Goal: Task Accomplishment & Management: Manage account settings

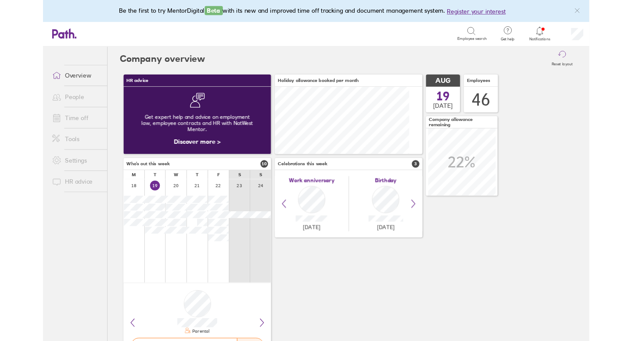
scroll to position [78, 171]
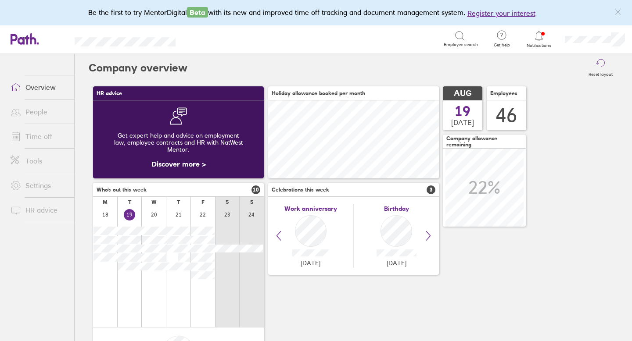
click at [541, 37] on icon at bounding box center [538, 36] width 7 height 10
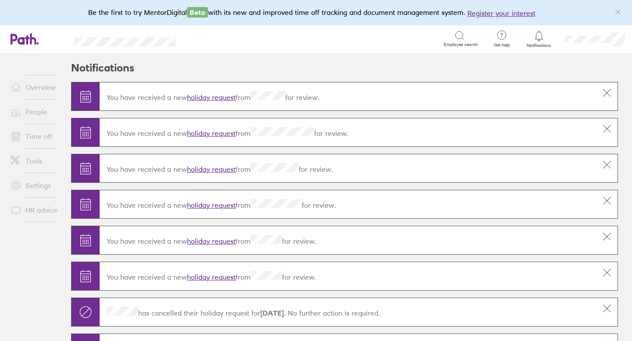
click at [41, 111] on link "People" at bounding box center [39, 112] width 71 height 18
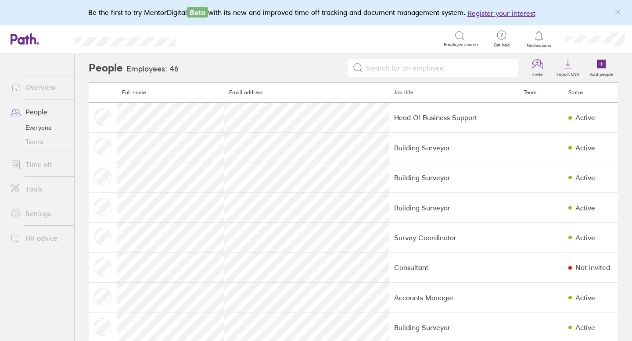
click at [40, 162] on link "Time off" at bounding box center [39, 165] width 71 height 18
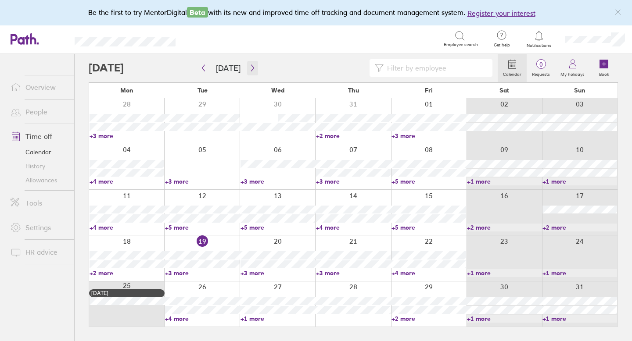
click at [251, 70] on icon "button" at bounding box center [252, 68] width 7 height 7
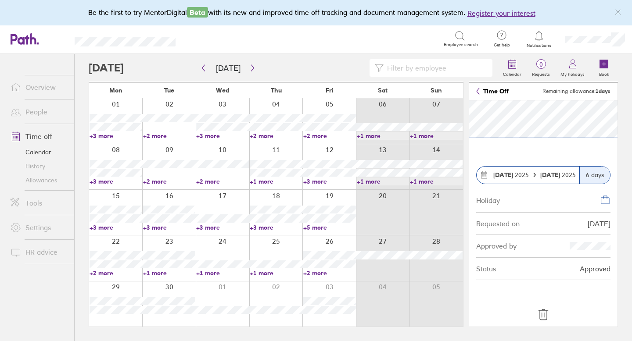
click at [546, 315] on icon at bounding box center [543, 315] width 14 height 14
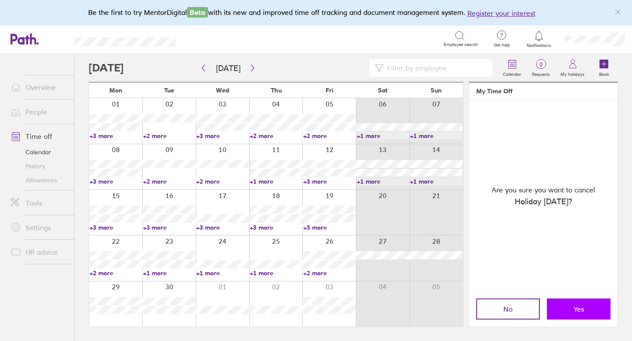
click at [588, 309] on button "Yes" at bounding box center [579, 309] width 64 height 21
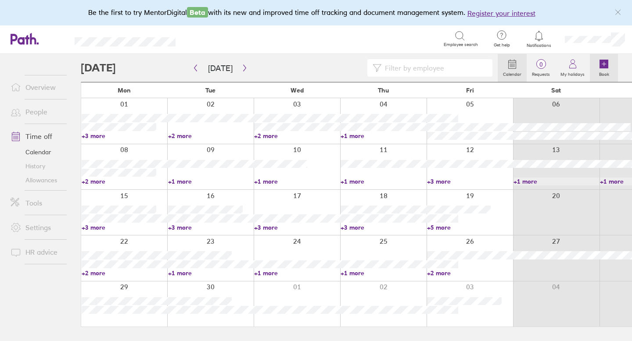
click at [602, 68] on icon at bounding box center [604, 64] width 11 height 11
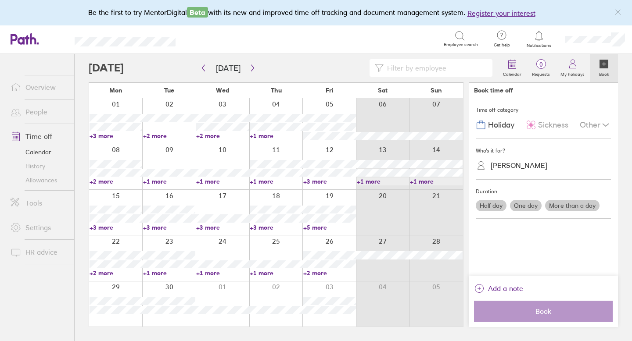
click at [520, 165] on div "[PERSON_NAME]" at bounding box center [519, 165] width 57 height 8
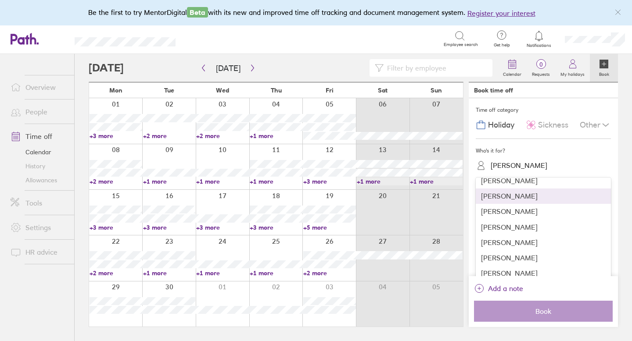
scroll to position [499, 0]
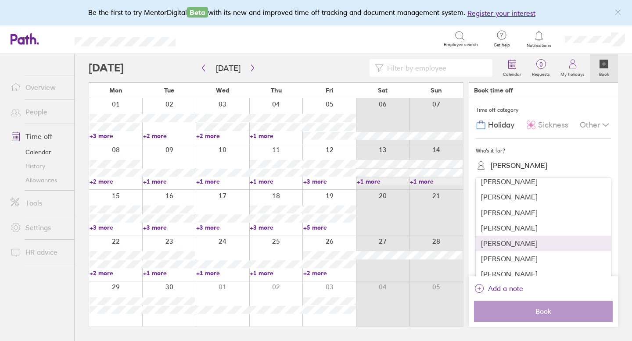
click at [509, 242] on div "[PERSON_NAME]" at bounding box center [543, 243] width 135 height 15
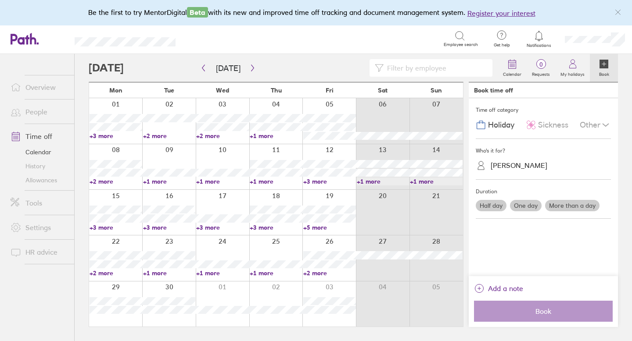
click at [530, 205] on label "One day" at bounding box center [526, 205] width 32 height 11
click at [0, 0] on input "One day" at bounding box center [0, 0] width 0 height 0
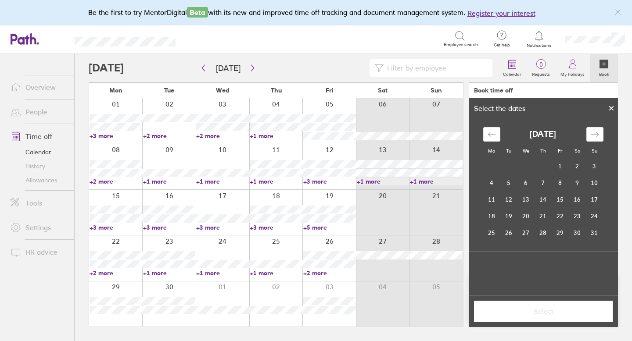
click at [615, 106] on div at bounding box center [611, 108] width 13 height 15
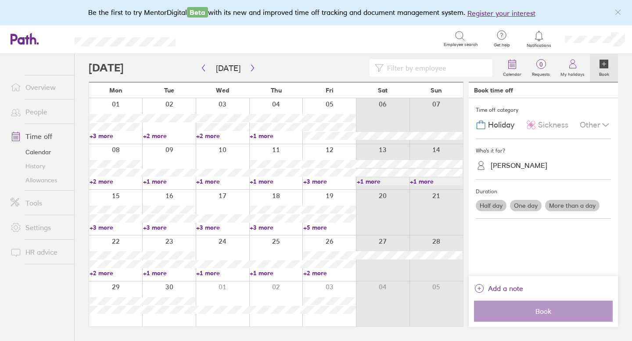
click at [574, 207] on label "More than a day" at bounding box center [572, 205] width 54 height 11
click at [0, 0] on input "More than a day" at bounding box center [0, 0] width 0 height 0
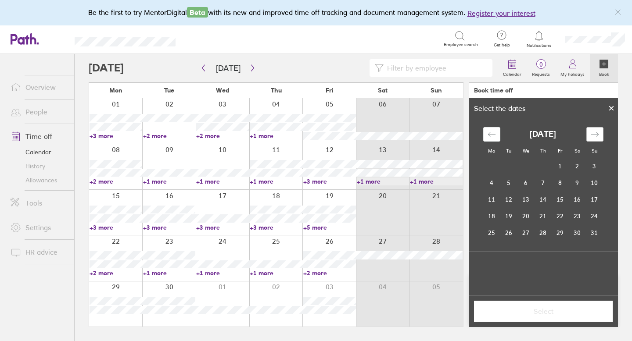
click at [594, 135] on icon "Move forward to switch to the next month." at bounding box center [595, 134] width 8 height 8
click at [562, 170] on td "5" at bounding box center [560, 166] width 17 height 17
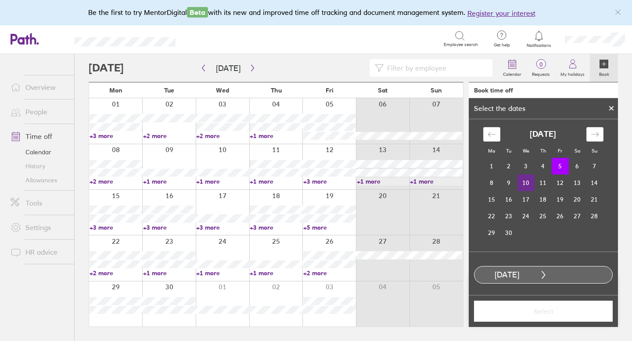
click at [528, 187] on td "10" at bounding box center [525, 183] width 17 height 17
click at [545, 311] on span "Select" at bounding box center [543, 312] width 126 height 8
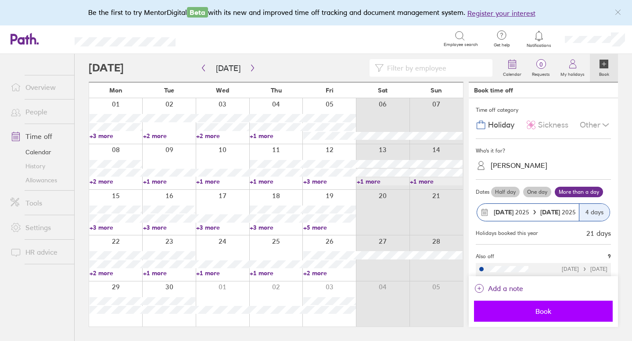
click at [547, 310] on span "Book" at bounding box center [543, 312] width 126 height 8
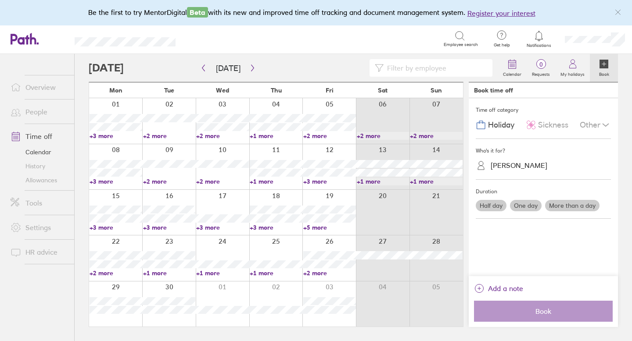
click at [51, 181] on link "Allowances" at bounding box center [39, 180] width 71 height 14
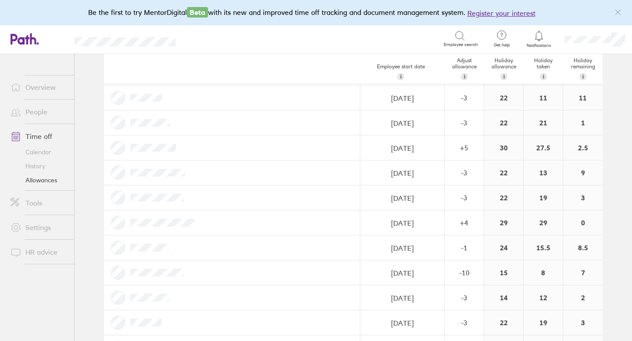
scroll to position [720, 0]
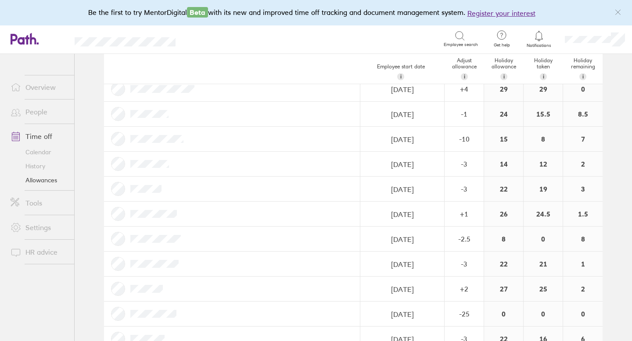
scroll to position [853, 0]
click at [38, 138] on link "Time off" at bounding box center [39, 137] width 71 height 18
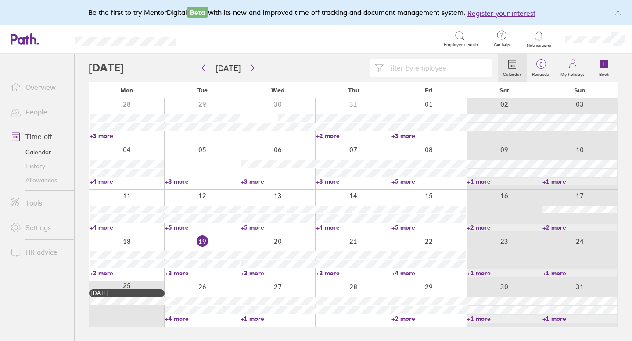
click at [440, 69] on input at bounding box center [436, 68] width 104 height 17
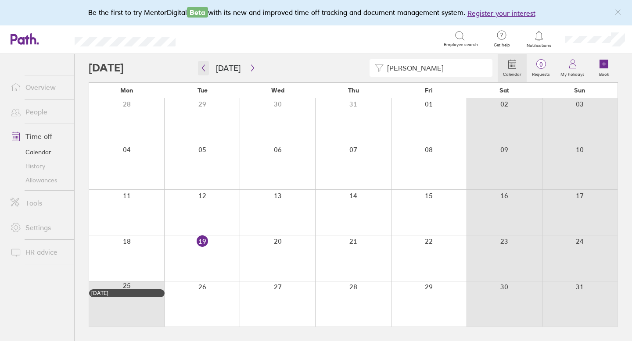
type input "[PERSON_NAME]"
click at [208, 68] on button "button" at bounding box center [203, 68] width 11 height 14
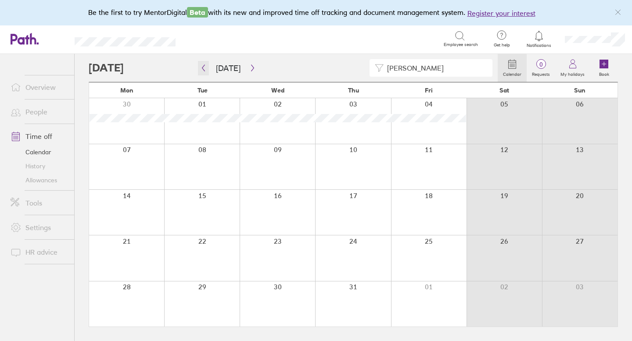
click at [204, 68] on icon "button" at bounding box center [203, 68] width 7 height 7
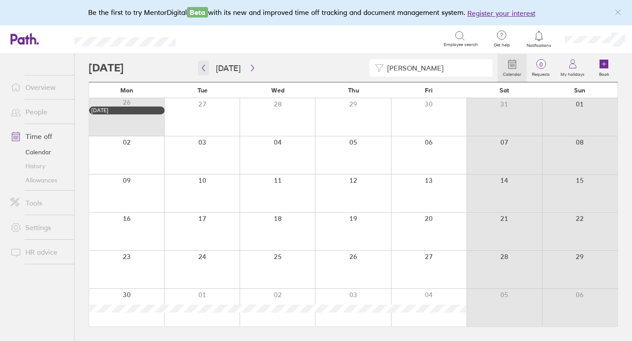
click at [204, 68] on icon "button" at bounding box center [203, 68] width 7 height 7
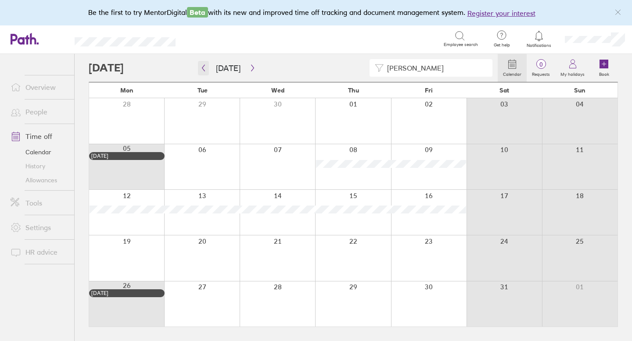
click at [205, 68] on icon "button" at bounding box center [203, 68] width 7 height 7
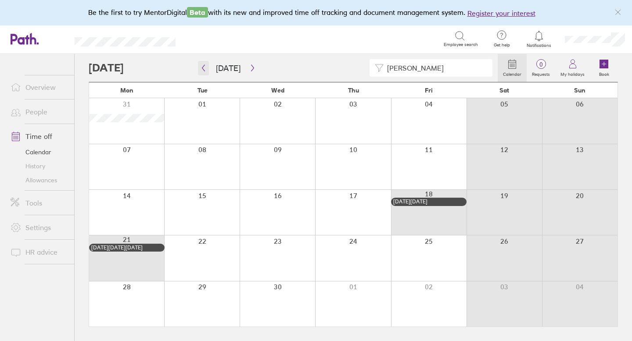
click at [203, 68] on icon "button" at bounding box center [203, 68] width 7 height 7
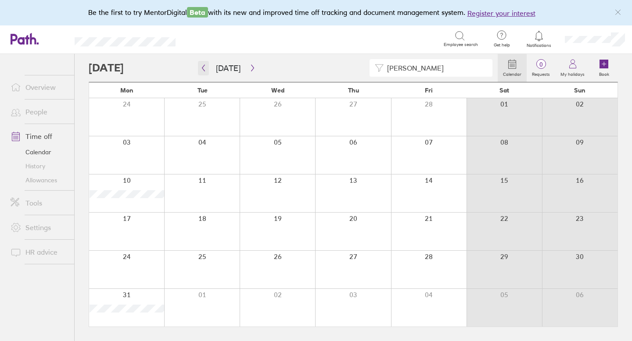
click at [203, 68] on icon "button" at bounding box center [203, 68] width 7 height 7
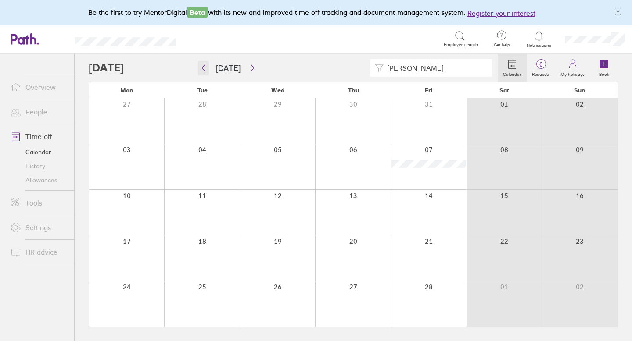
click at [203, 68] on icon "button" at bounding box center [203, 68] width 7 height 7
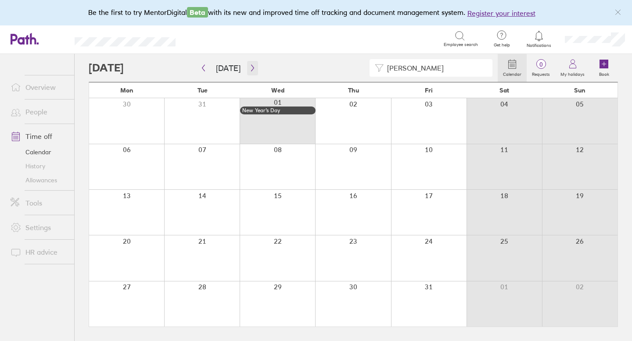
click at [249, 67] on icon "button" at bounding box center [252, 68] width 7 height 7
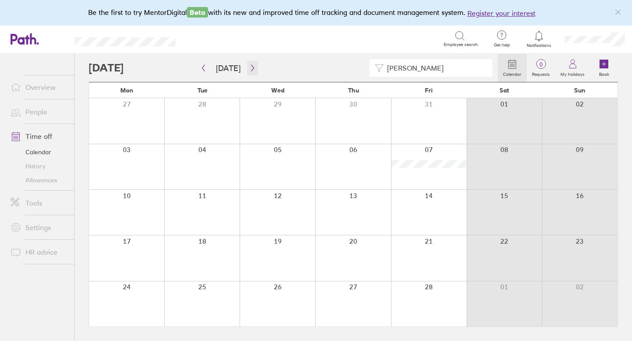
click at [249, 65] on icon "button" at bounding box center [252, 68] width 7 height 7
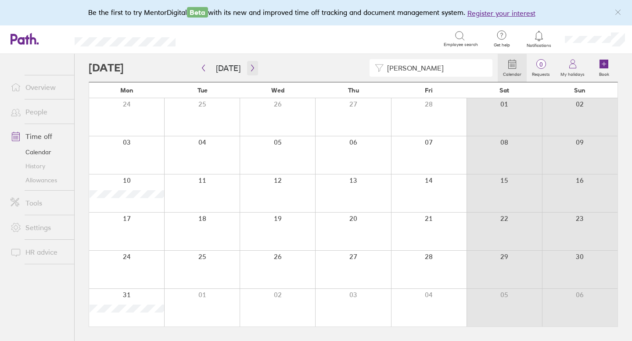
click at [252, 68] on icon "button" at bounding box center [252, 68] width 7 height 7
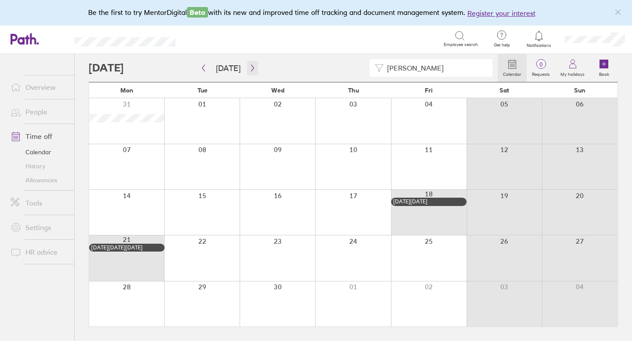
click at [252, 68] on icon "button" at bounding box center [252, 68] width 7 height 7
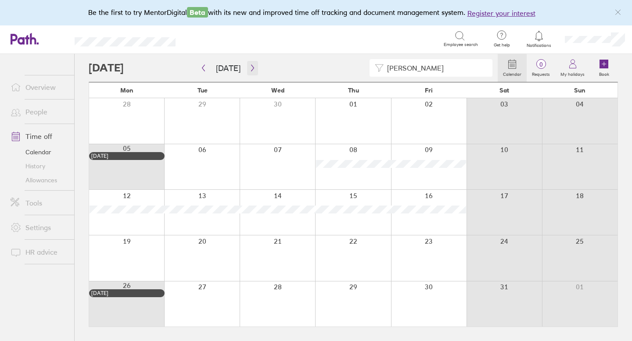
click at [252, 68] on icon "button" at bounding box center [252, 68] width 7 height 7
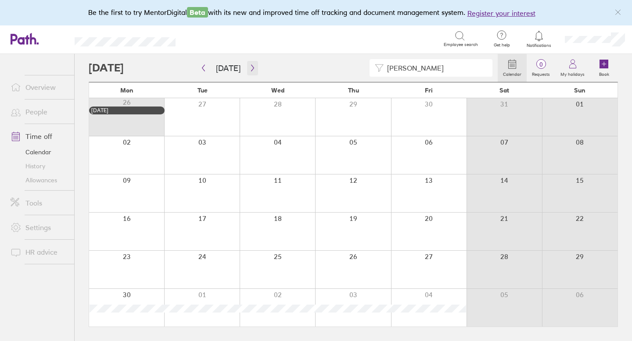
click at [251, 67] on icon "button" at bounding box center [252, 68] width 7 height 7
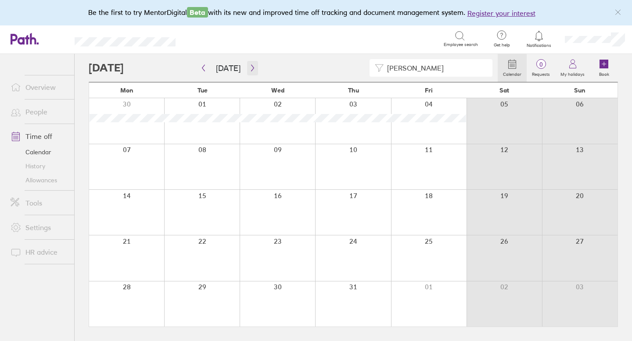
click at [251, 67] on icon "button" at bounding box center [252, 68] width 7 height 7
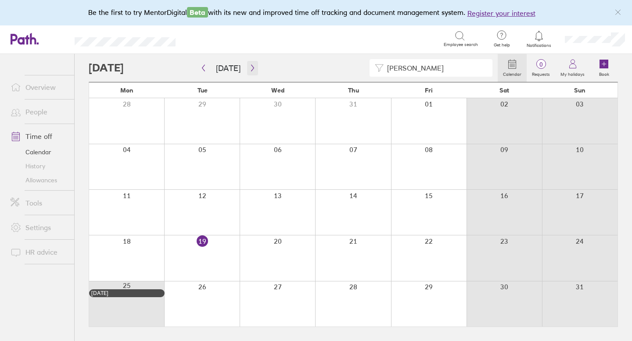
click at [251, 67] on icon "button" at bounding box center [252, 68] width 7 height 7
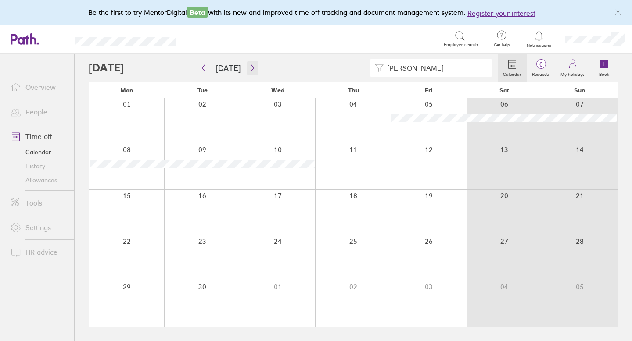
click at [251, 67] on icon "button" at bounding box center [252, 68] width 7 height 7
